Goal: Task Accomplishment & Management: Complete application form

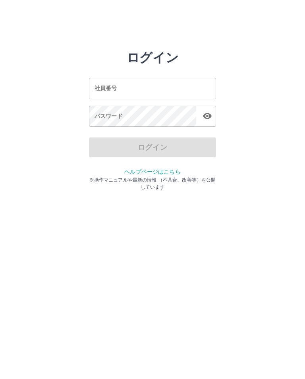
click at [106, 86] on div "社員番号 社員番号" at bounding box center [152, 88] width 127 height 21
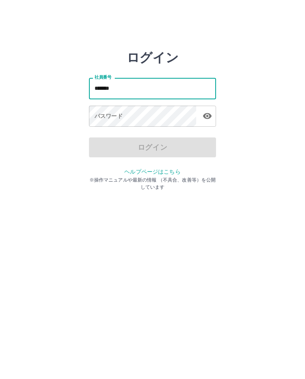
type input "*******"
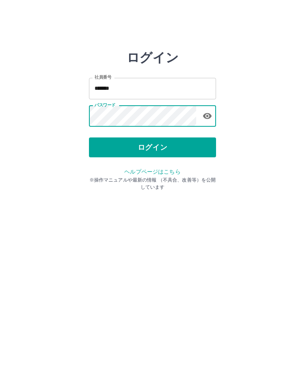
click at [151, 143] on button "ログイン" at bounding box center [152, 148] width 127 height 20
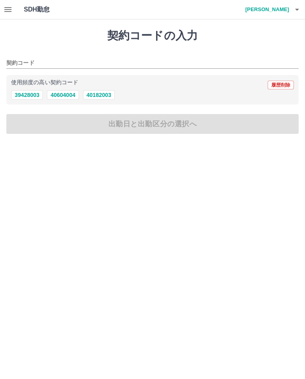
click at [107, 99] on button "40182003" at bounding box center [99, 95] width 32 height 10
type input "********"
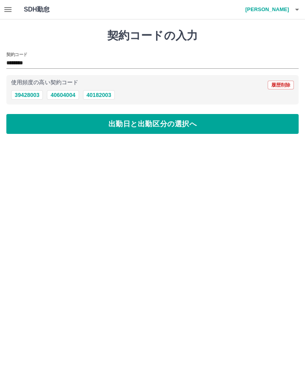
click at [93, 124] on button "出勤日と出勤区分の選択へ" at bounding box center [152, 124] width 292 height 20
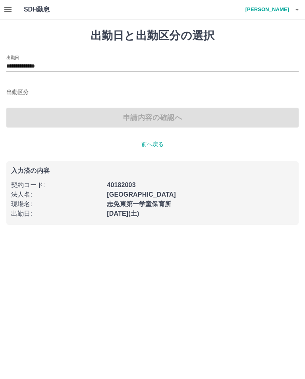
click at [14, 92] on input "出勤区分" at bounding box center [152, 93] width 292 height 10
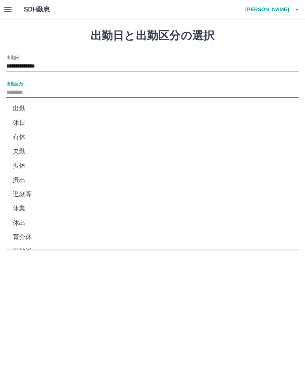
click at [21, 109] on li "出勤" at bounding box center [152, 108] width 292 height 14
type input "**"
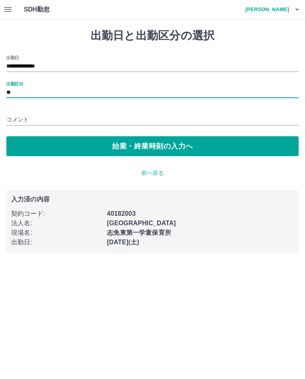
click at [170, 142] on button "始業・終業時刻の入力へ" at bounding box center [152, 146] width 292 height 20
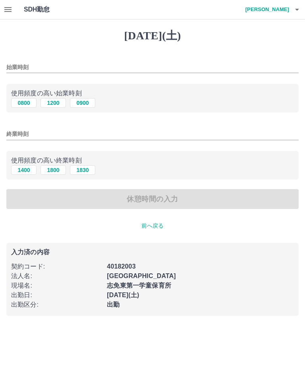
click at [16, 99] on button "0800" at bounding box center [23, 103] width 25 height 10
type input "****"
click at [45, 132] on input "終業時刻" at bounding box center [152, 134] width 292 height 12
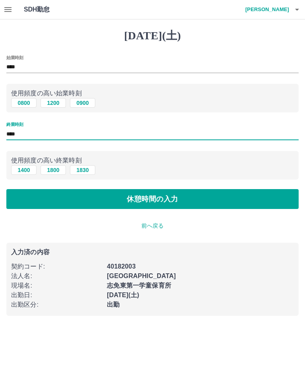
type input "****"
click at [186, 199] on button "休憩時間の入力" at bounding box center [152, 199] width 292 height 20
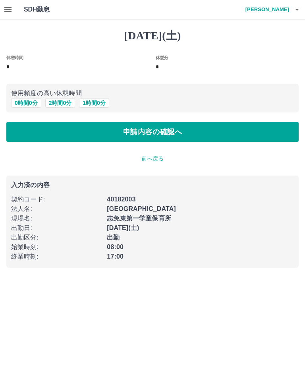
click at [85, 105] on button "1 時間 0 分" at bounding box center [94, 103] width 30 height 10
type input "*"
click at [161, 132] on button "申請内容の確認へ" at bounding box center [152, 132] width 292 height 20
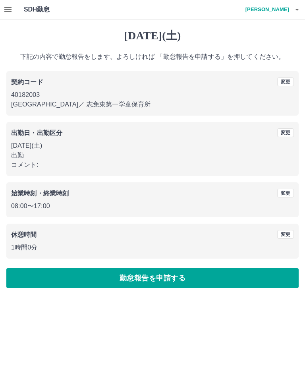
click at [161, 281] on button "勤怠報告を申請する" at bounding box center [152, 278] width 292 height 20
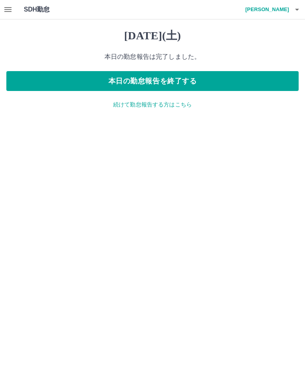
click at [6, 6] on icon "button" at bounding box center [8, 10] width 10 height 10
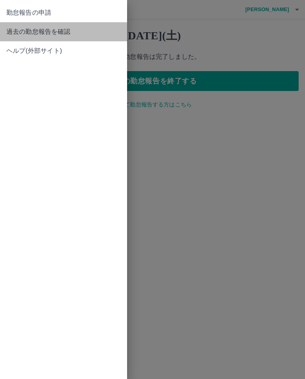
click at [18, 28] on span "過去の勤怠報告を確認" at bounding box center [63, 32] width 114 height 10
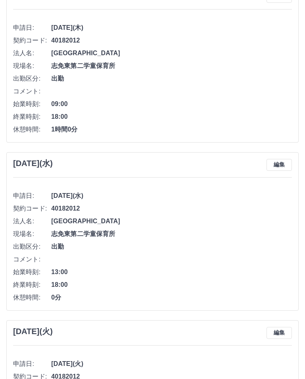
scroll to position [1840, 0]
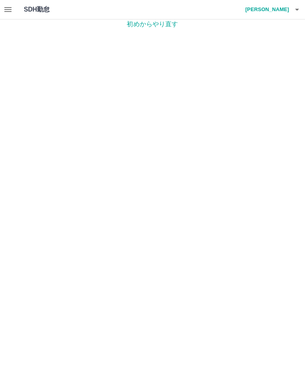
click at [11, 6] on icon "button" at bounding box center [8, 10] width 10 height 10
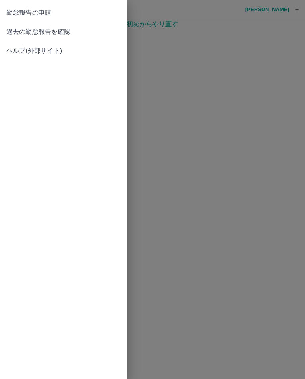
click at [76, 14] on span "勤怠報告の申請" at bounding box center [63, 13] width 114 height 10
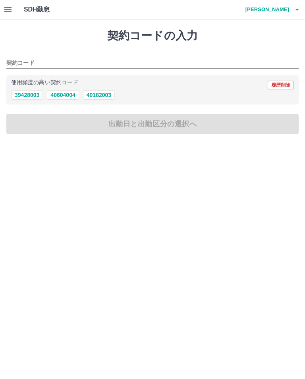
click at [11, 7] on icon "button" at bounding box center [7, 9] width 7 height 5
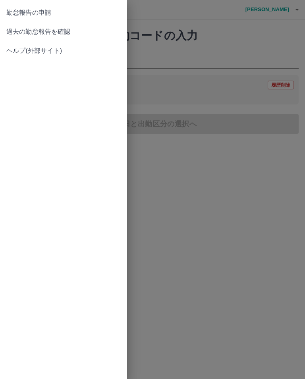
click at [83, 35] on span "過去の勤怠報告を確認" at bounding box center [63, 32] width 114 height 10
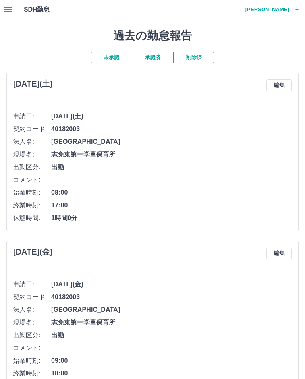
click at [152, 60] on button "承認済" at bounding box center [152, 57] width 41 height 11
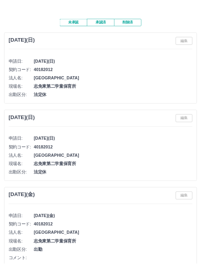
scroll to position [95, 0]
